Goal: Information Seeking & Learning: Learn about a topic

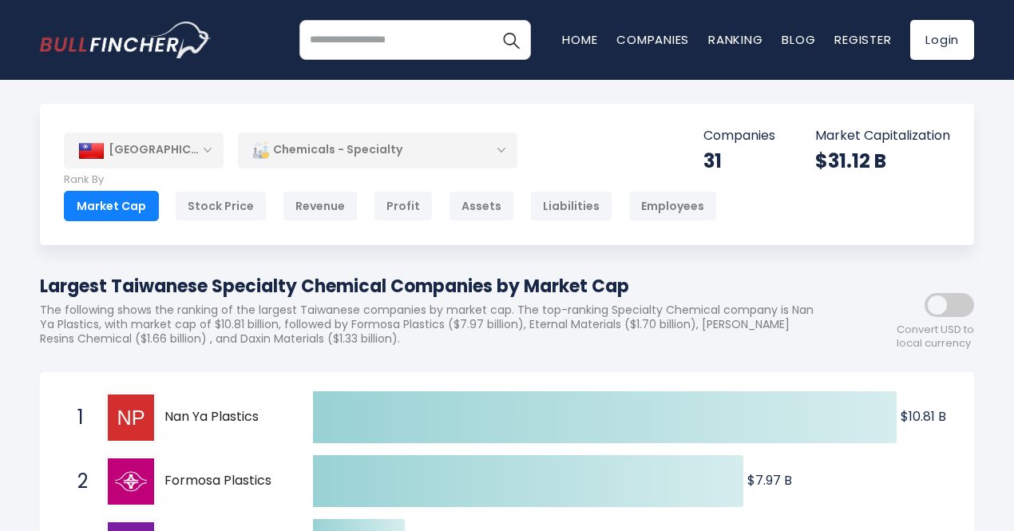
click at [200, 151] on div "[GEOGRAPHIC_DATA]" at bounding box center [144, 150] width 160 height 35
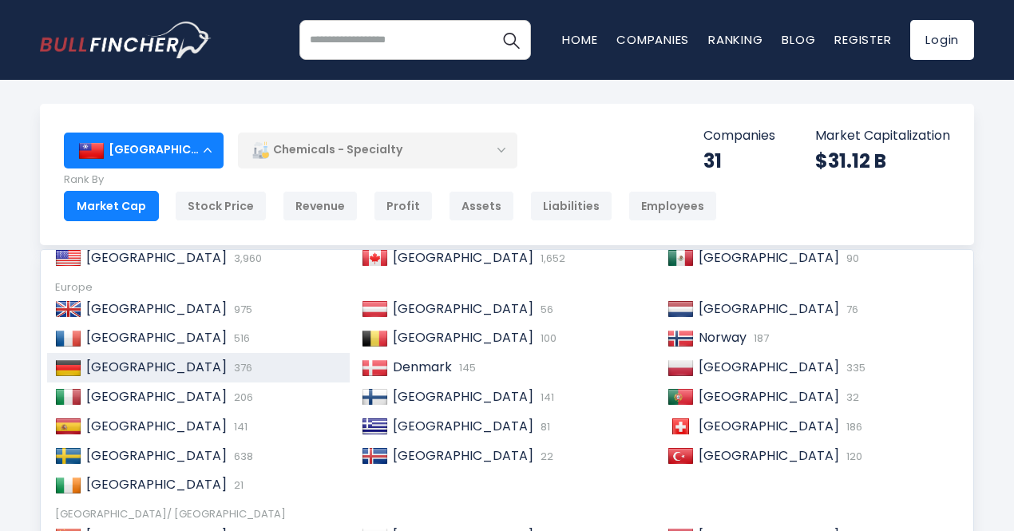
scroll to position [160, 0]
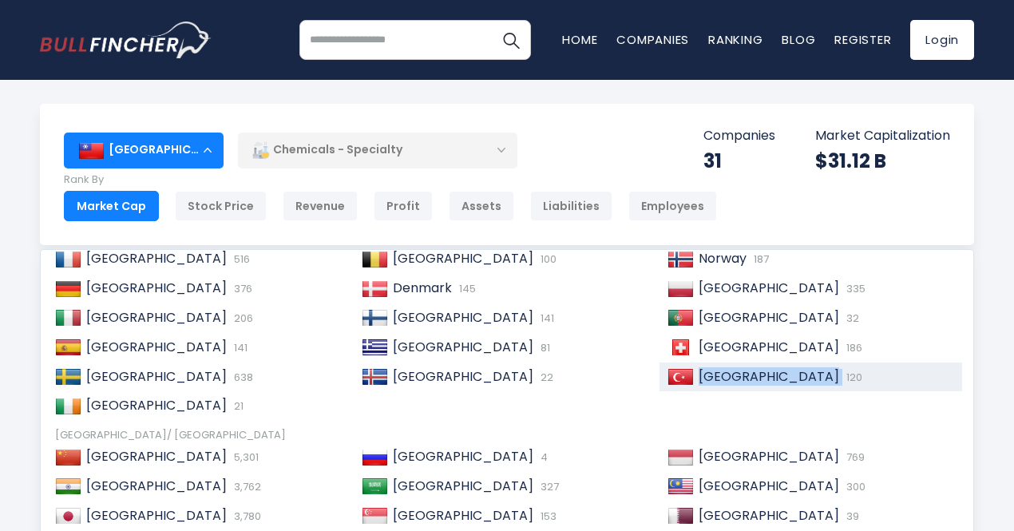
click at [720, 374] on span "[GEOGRAPHIC_DATA]" at bounding box center [769, 376] width 141 height 18
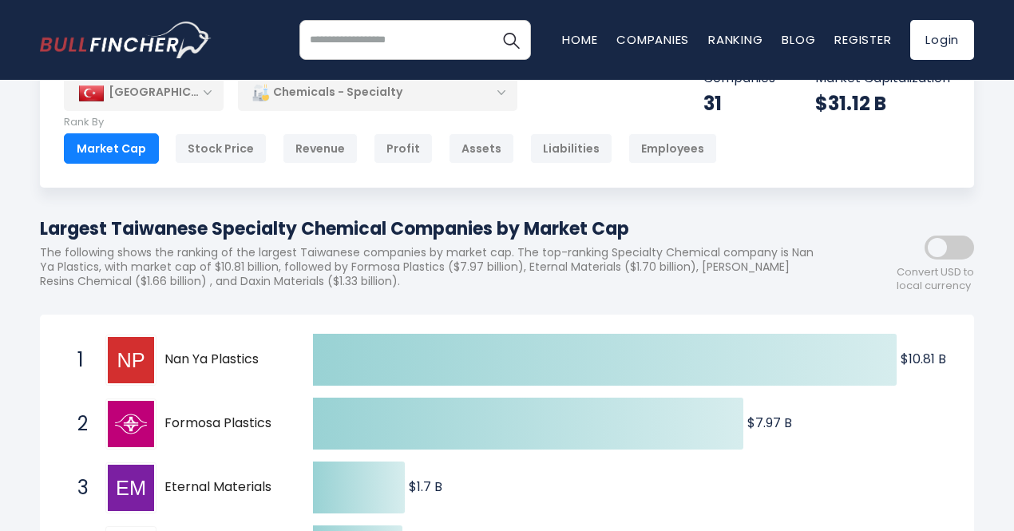
scroll to position [149, 0]
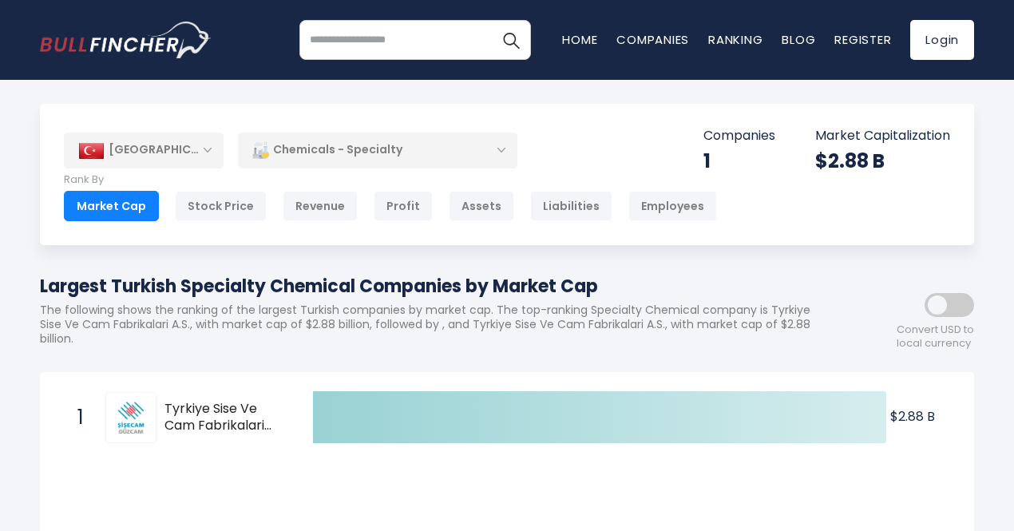
click at [172, 151] on div "[GEOGRAPHIC_DATA]" at bounding box center [144, 150] width 160 height 35
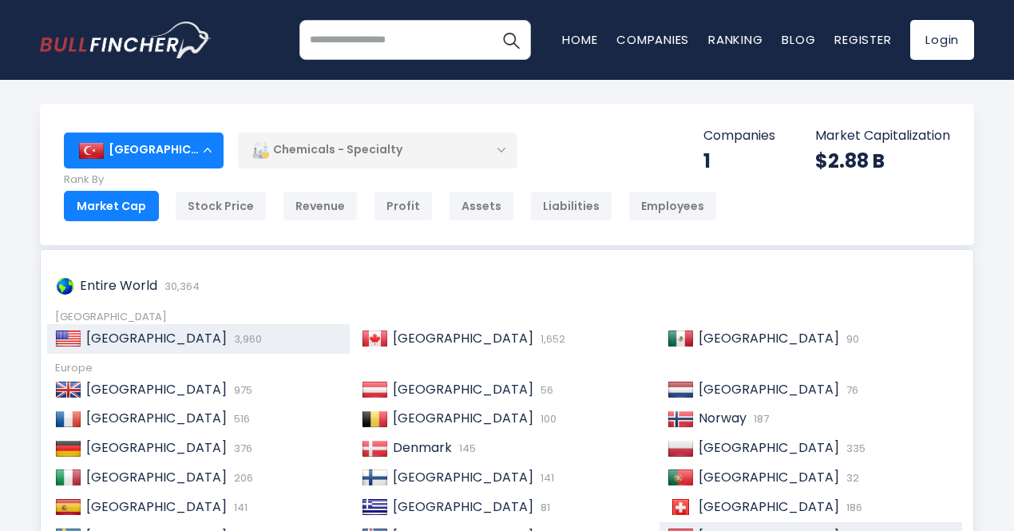
scroll to position [80, 0]
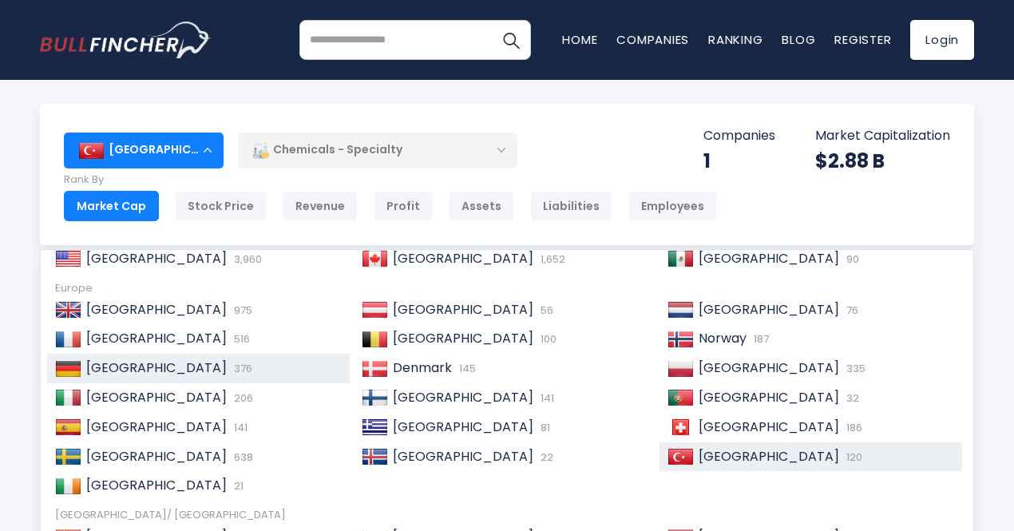
click at [140, 354] on div "Germany 376" at bounding box center [198, 369] width 303 height 30
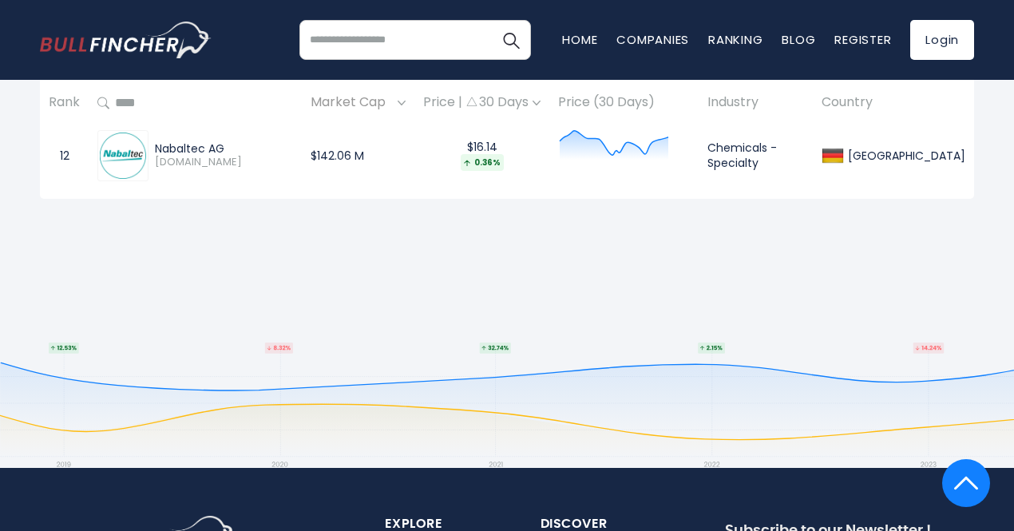
scroll to position [1597, 0]
